Goal: Information Seeking & Learning: Learn about a topic

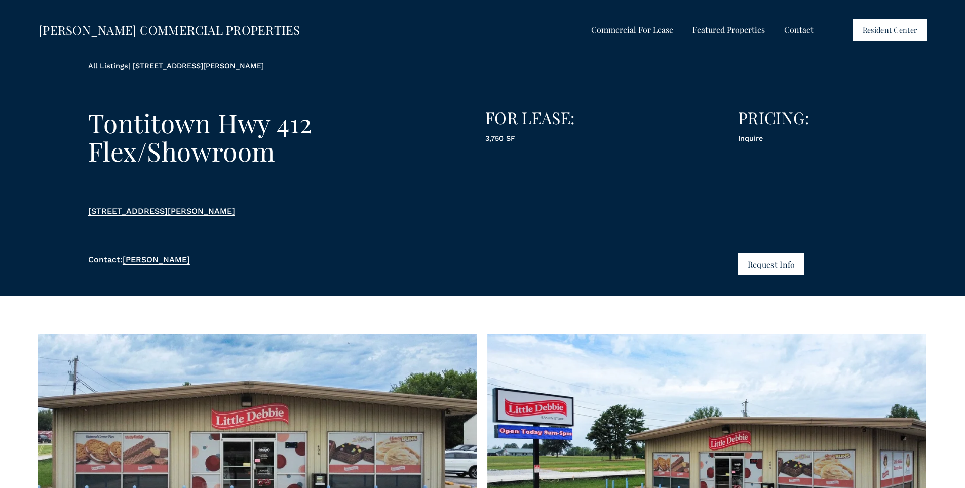
click at [0, 0] on span "Industrial / Flex For Lease" at bounding box center [0, 0] width 0 height 0
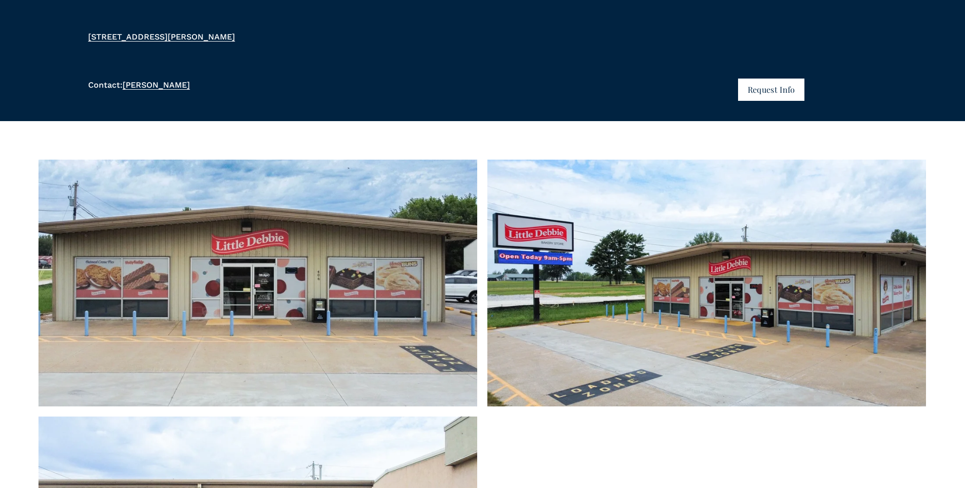
scroll to position [203, 0]
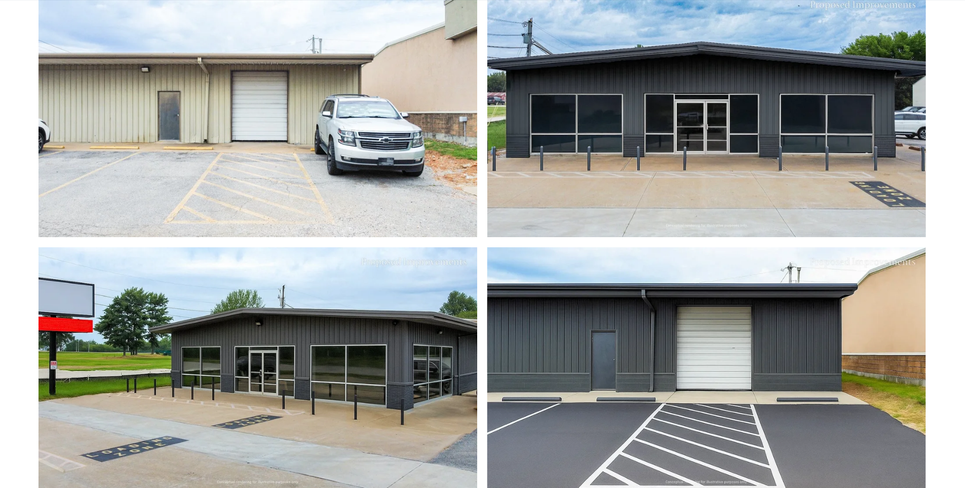
scroll to position [811, 0]
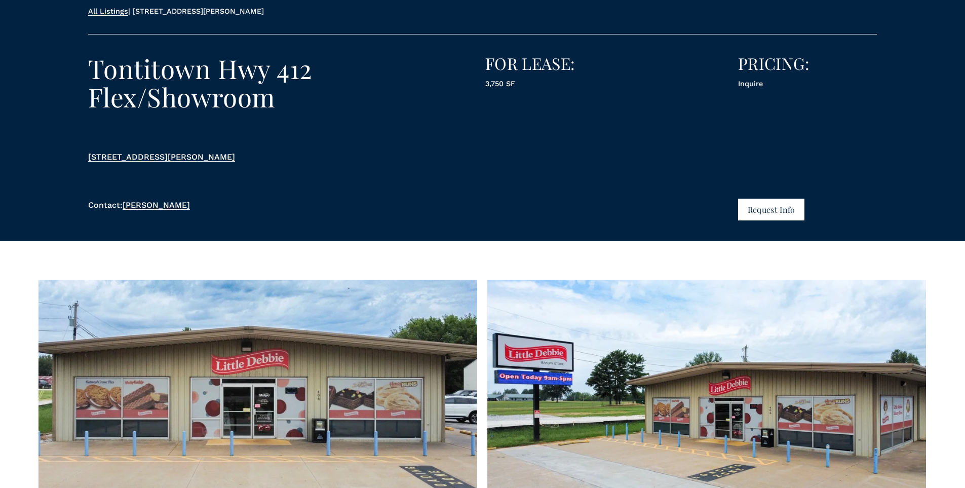
scroll to position [101, 0]
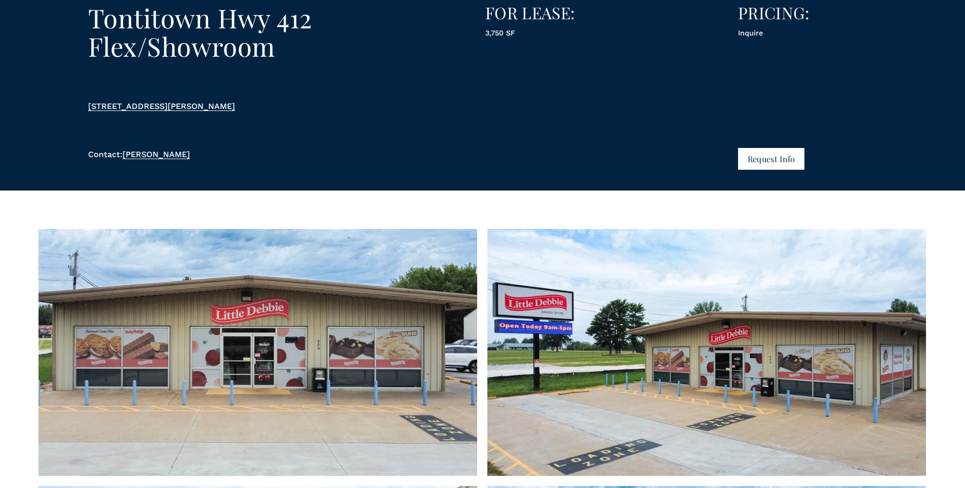
click at [760, 158] on button "Request Info" at bounding box center [771, 159] width 66 height 22
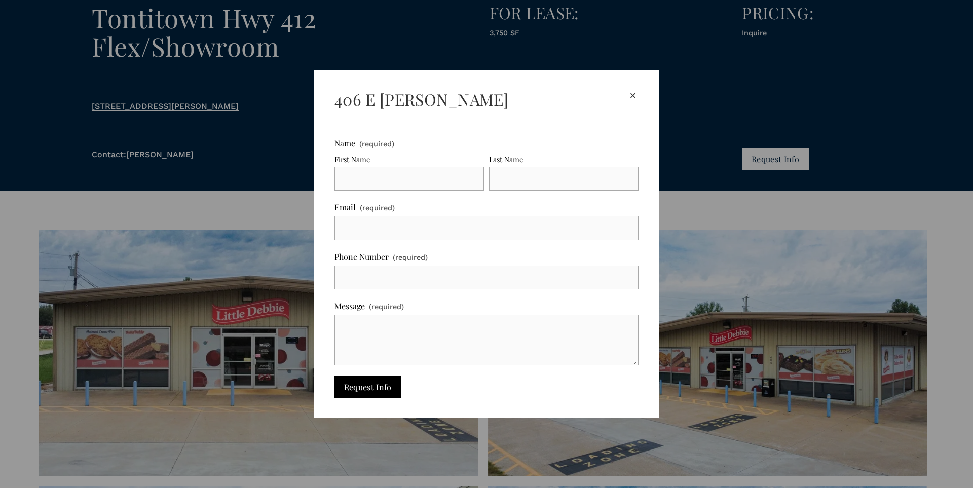
click at [631, 96] on div "×" at bounding box center [632, 95] width 11 height 11
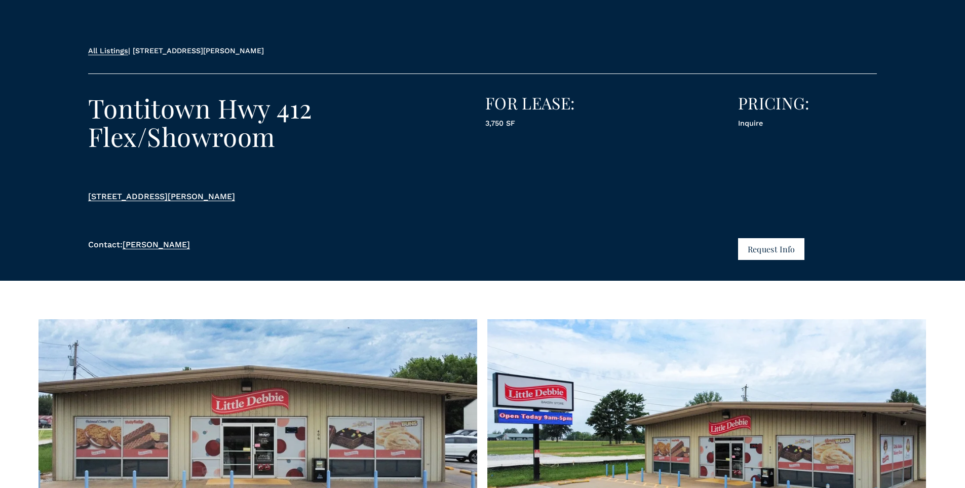
scroll to position [0, 0]
